Goal: Task Accomplishment & Management: Complete application form

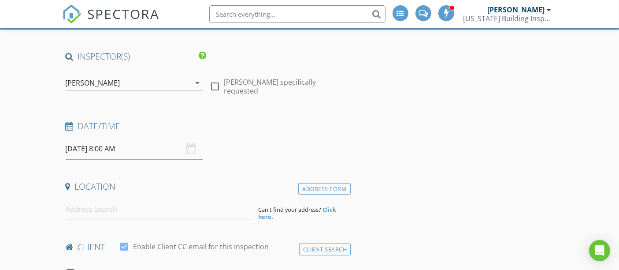
click at [84, 82] on div "[PERSON_NAME]" at bounding box center [93, 83] width 55 height 8
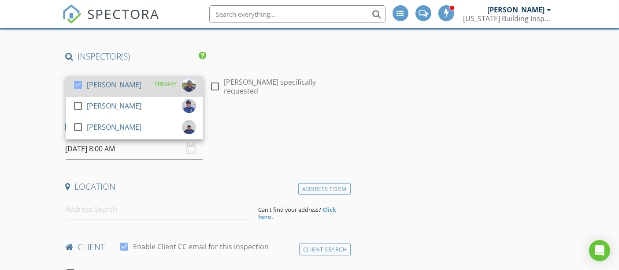
click at [84, 86] on div at bounding box center [78, 84] width 15 height 15
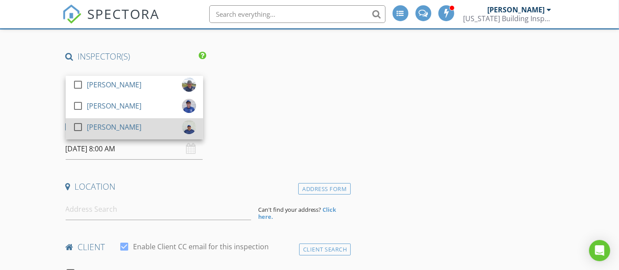
click at [93, 125] on div "[PERSON_NAME]" at bounding box center [114, 127] width 55 height 14
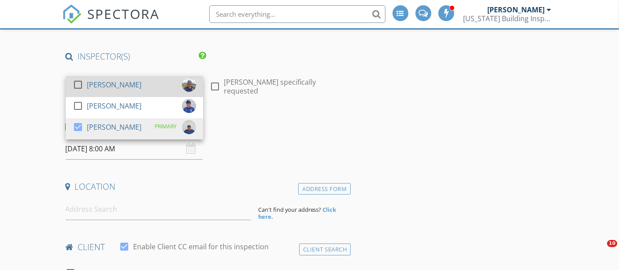
click at [90, 86] on div "[PERSON_NAME]" at bounding box center [114, 85] width 55 height 14
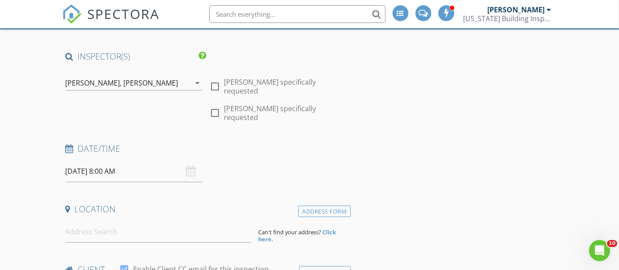
click at [124, 160] on input "09/01/2025 8:00 AM" at bounding box center [135, 171] width 138 height 22
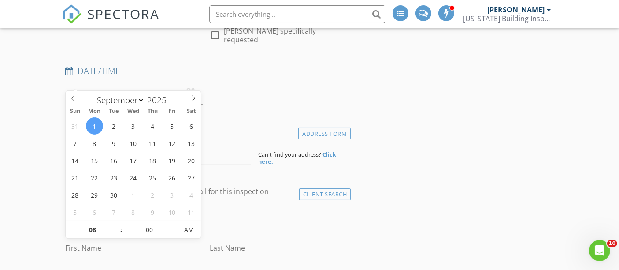
scroll to position [149, 0]
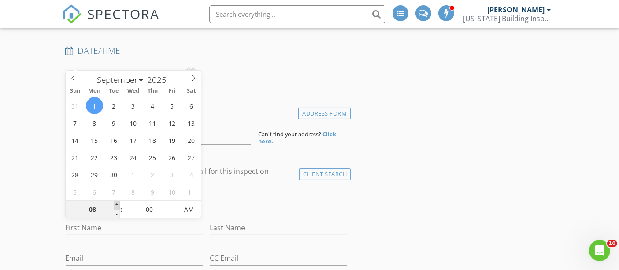
type input "09"
type input "09/01/2025 9:00 AM"
click at [117, 201] on span at bounding box center [117, 205] width 6 height 9
type input "10"
type input "[DATE] 10:00 AM"
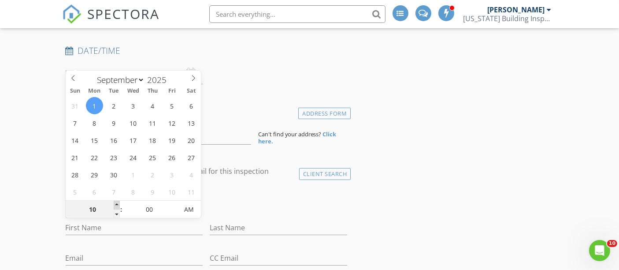
click at [117, 201] on span at bounding box center [117, 205] width 6 height 9
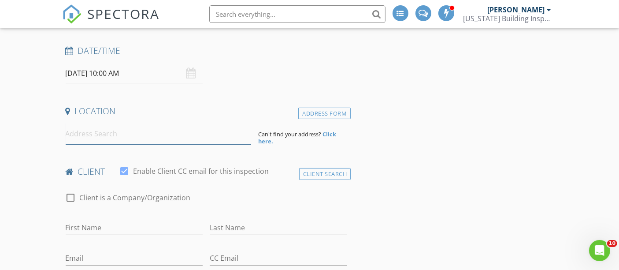
click at [92, 123] on input at bounding box center [159, 134] width 186 height 22
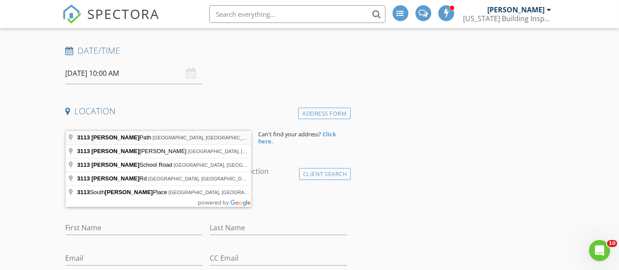
type input "3113 Carter Path, Oxford, FL, USA"
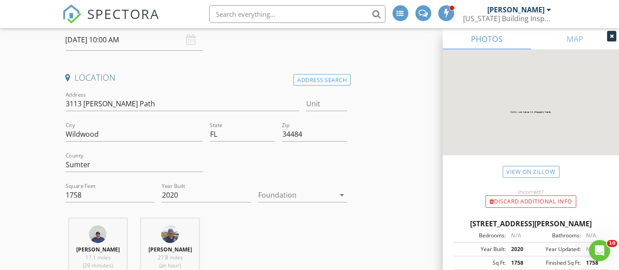
scroll to position [198, 0]
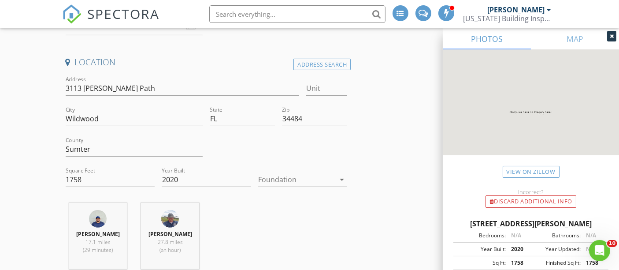
click at [321, 172] on div at bounding box center [296, 179] width 77 height 14
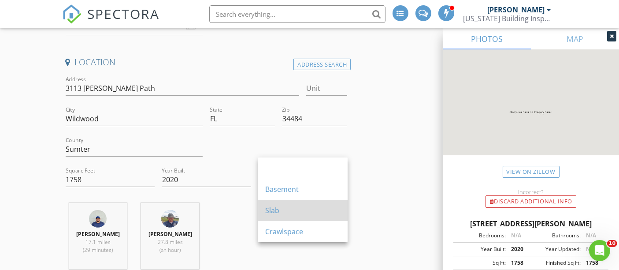
click at [315, 205] on div "Slab" at bounding box center [302, 210] width 75 height 11
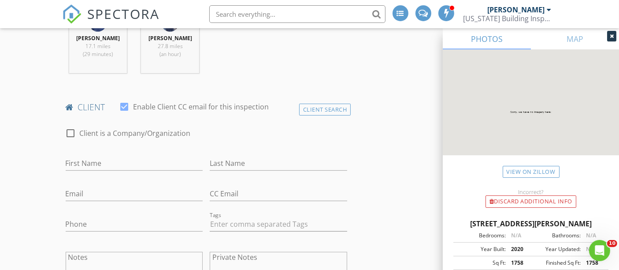
scroll to position [443, 0]
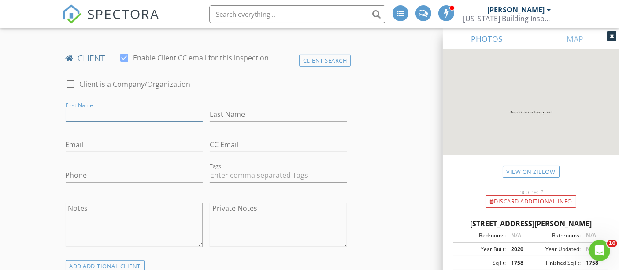
click at [117, 107] on input "First Name" at bounding box center [135, 114] width 138 height 15
paste input "[PERSON_NAME]"
type input "[PERSON_NAME]"
click at [276, 107] on input "Last Name" at bounding box center [279, 114] width 138 height 15
paste input "[PERSON_NAME]"
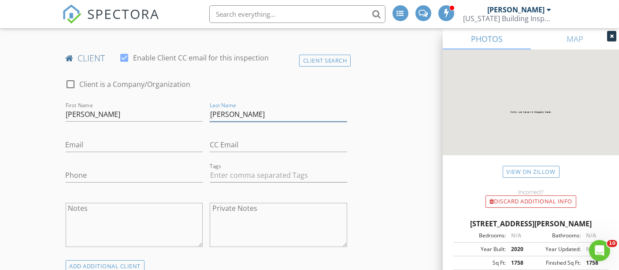
type input "[PERSON_NAME]"
click at [99, 168] on input "Phone" at bounding box center [135, 175] width 138 height 15
paste input "[PHONE_NUMBER]"
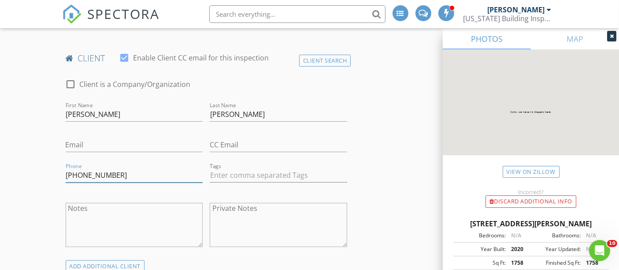
type input "[PHONE_NUMBER]"
click at [156, 138] on input "Email" at bounding box center [135, 145] width 138 height 15
paste input "[EMAIL_ADDRESS][DOMAIN_NAME]"
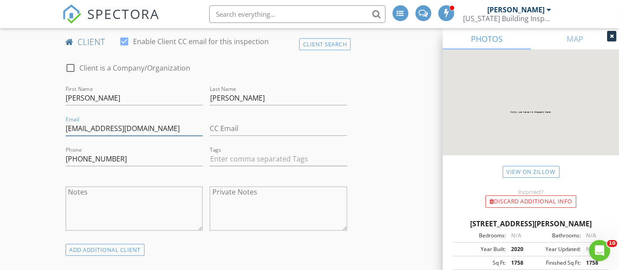
scroll to position [639, 0]
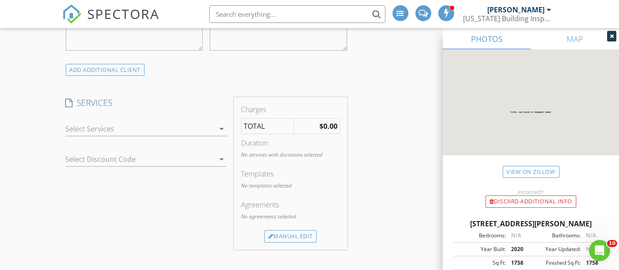
type input "[EMAIL_ADDRESS][DOMAIN_NAME]"
click at [104, 122] on div at bounding box center [140, 129] width 149 height 14
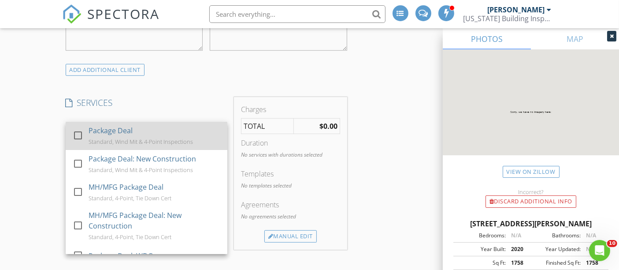
click at [104, 125] on div "Package Deal" at bounding box center [110, 130] width 44 height 11
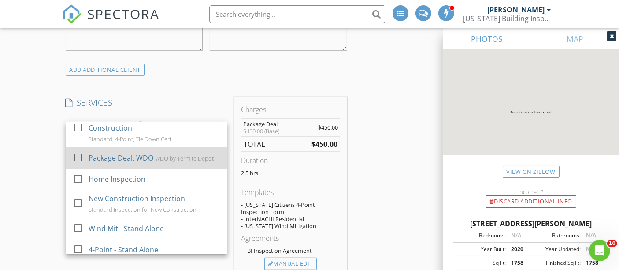
click at [119, 153] on div "Package Deal: WDO" at bounding box center [120, 158] width 65 height 11
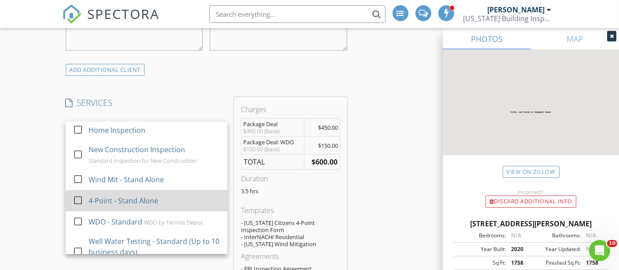
scroll to position [196, 0]
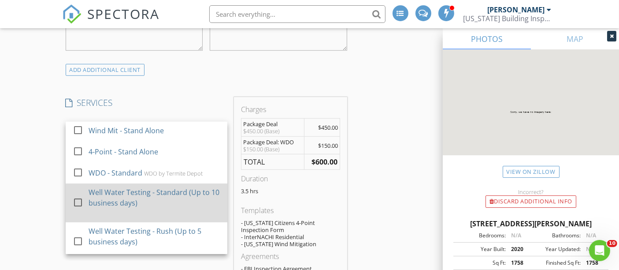
click at [137, 187] on div "Well Water Testing - Standard (Up to 10 business days)" at bounding box center [154, 197] width 132 height 21
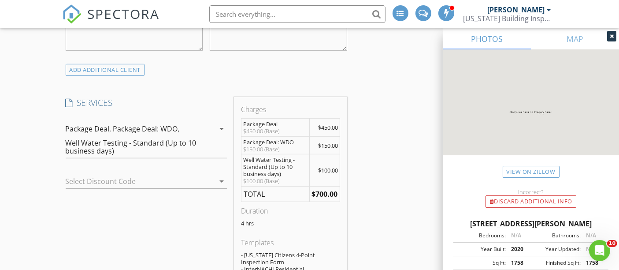
click at [102, 174] on div at bounding box center [134, 181] width 137 height 14
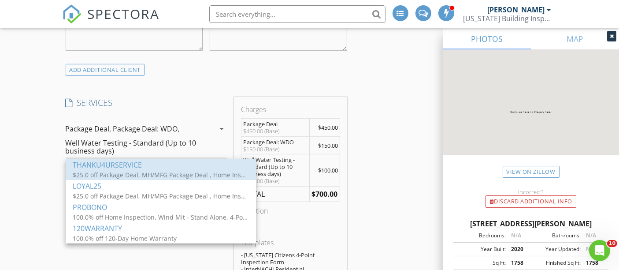
drag, startPoint x: 106, startPoint y: 174, endPoint x: 102, endPoint y: 177, distance: 4.7
click at [104, 177] on div "$25.0 off Package Deal, MH/MFG Package Deal , Home Inspection" at bounding box center [161, 174] width 176 height 9
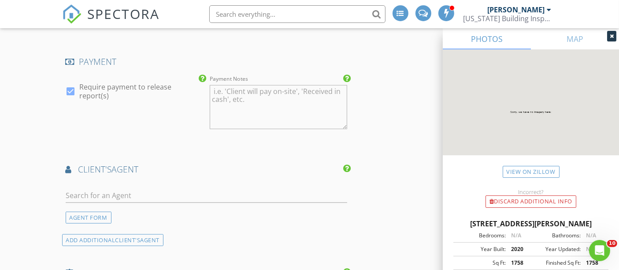
scroll to position [1080, 0]
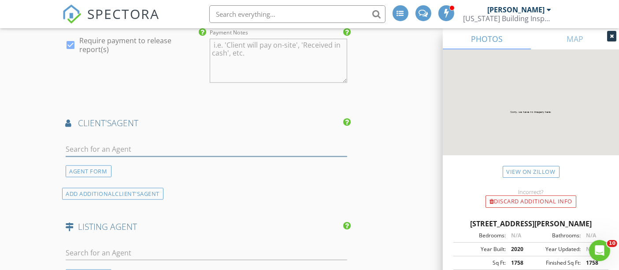
click at [127, 142] on input "text" at bounding box center [207, 149] width 282 height 15
type input "brandon g"
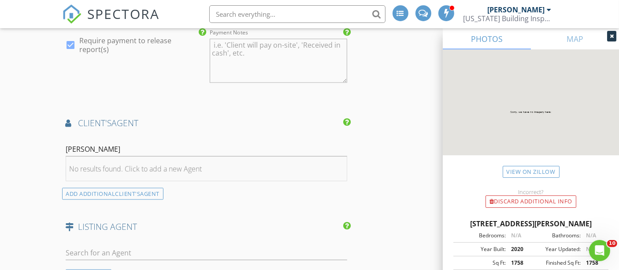
click at [108, 164] on div "No results found. Click to add a new Agent" at bounding box center [136, 169] width 133 height 11
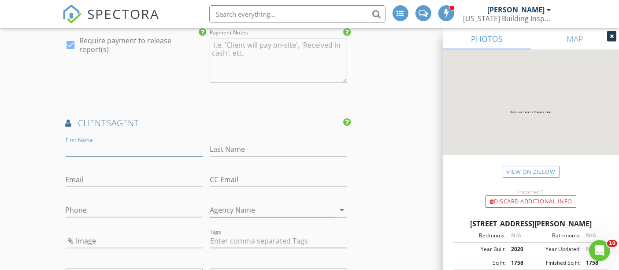
click at [151, 142] on input "First Name" at bounding box center [135, 149] width 138 height 15
paste input "[PERSON_NAME]"
type input "[PERSON_NAME]"
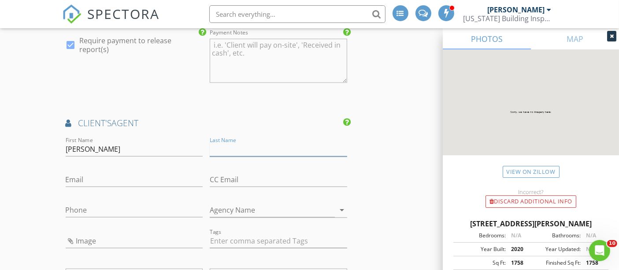
click at [262, 142] on input "Last Name" at bounding box center [279, 149] width 138 height 15
paste input "[PERSON_NAME]"
type input "[PERSON_NAME]"
click at [89, 203] on input "Phone" at bounding box center [135, 210] width 138 height 15
paste input "[PHONE_NUMBER]"
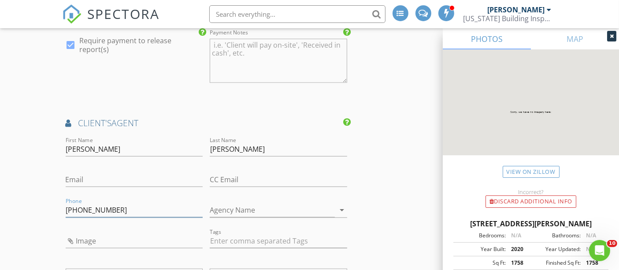
type input "[PHONE_NUMBER]"
click at [114, 172] on input "Email" at bounding box center [135, 179] width 138 height 15
paste input "[PERSON_NAME][EMAIL_ADDRESS][PERSON_NAME][DOMAIN_NAME]"
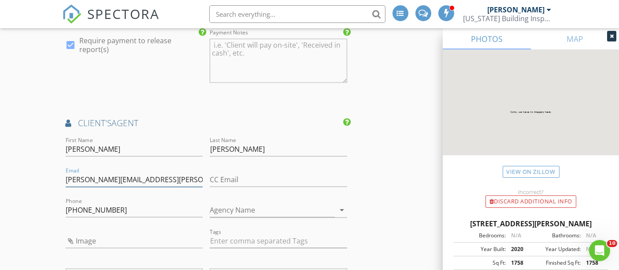
type input "[PERSON_NAME][EMAIL_ADDRESS][PERSON_NAME][DOMAIN_NAME]"
click at [83, 234] on input "Image" at bounding box center [135, 241] width 138 height 15
type input "brandon ginn.jpg"
click at [255, 203] on input "Agency Name" at bounding box center [272, 210] width 125 height 15
paste input "Properties of The Villages, Inc"
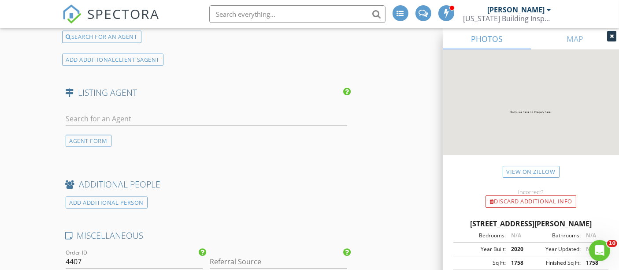
scroll to position [1374, 0]
type input "Properties of The Villages, Inc"
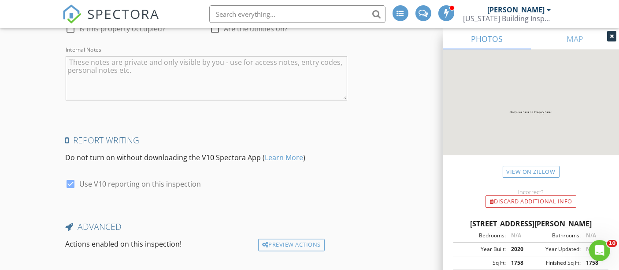
scroll to position [1702, 0]
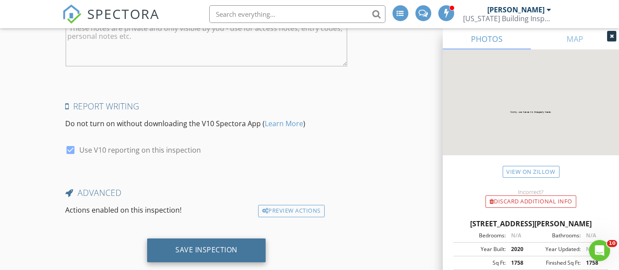
click at [189, 238] on div "Save Inspection" at bounding box center [206, 250] width 119 height 24
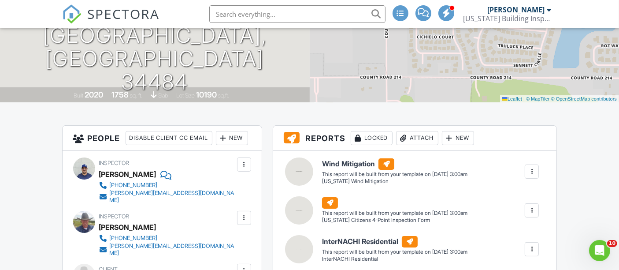
scroll to position [98, 0]
